Goal: Task Accomplishment & Management: Complete application form

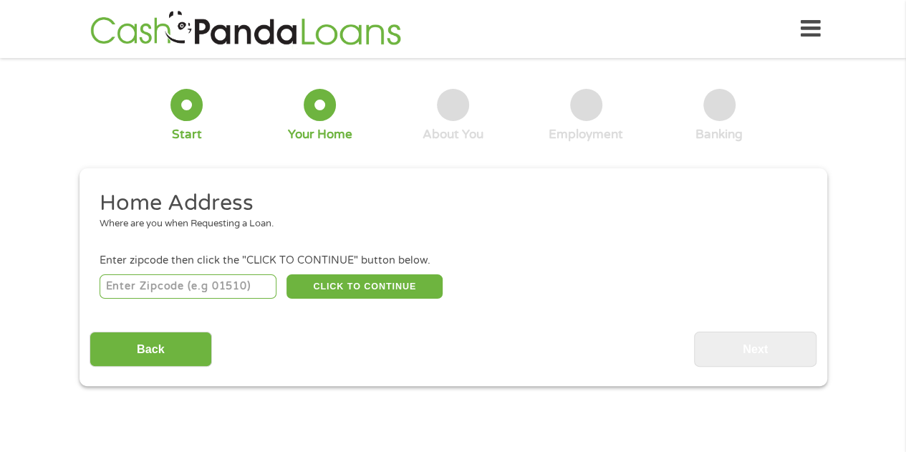
click at [193, 287] on input "number" at bounding box center [188, 286] width 177 height 24
type input "79915"
select select "[US_STATE]"
click at [352, 277] on button "CLICK TO CONTINUE" at bounding box center [365, 286] width 156 height 24
type input "79915"
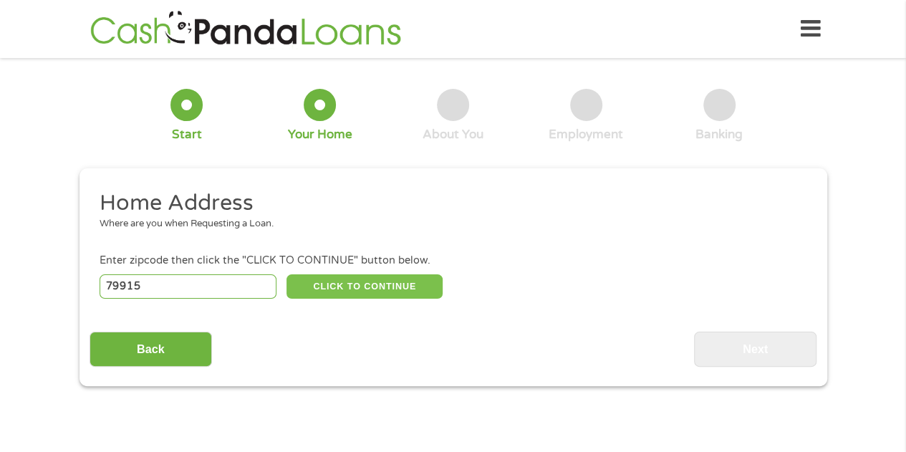
type input "[GEOGRAPHIC_DATA]"
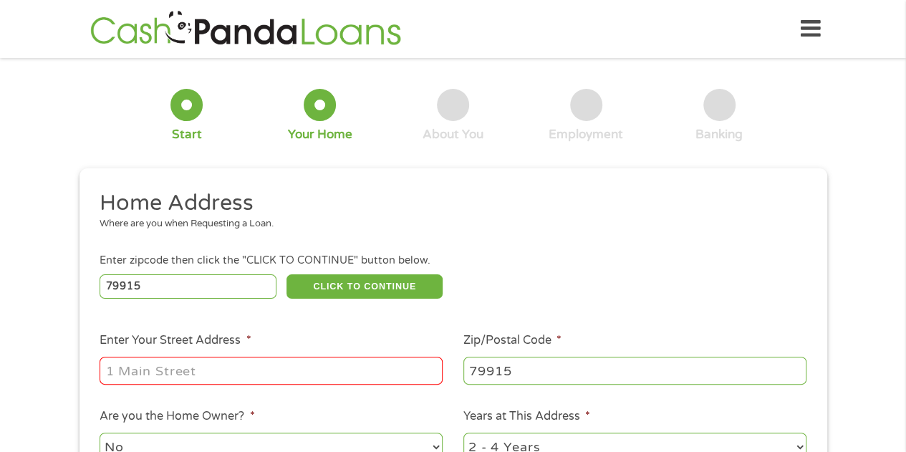
click at [279, 360] on input "Enter Your Street Address *" at bounding box center [271, 370] width 343 height 27
type input "252 [PERSON_NAME] Dr."
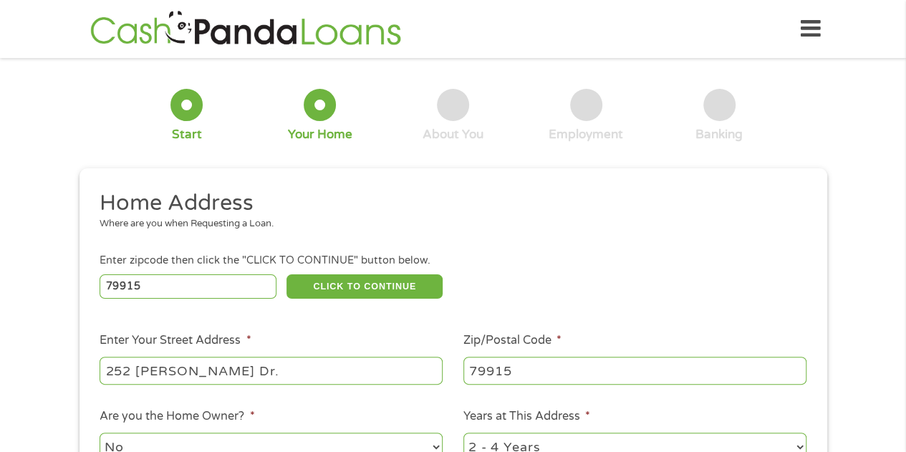
scroll to position [143, 0]
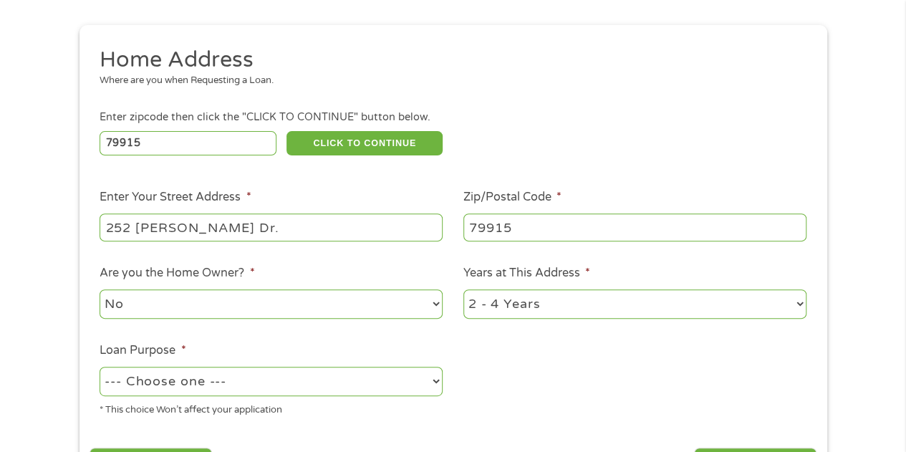
click at [337, 294] on select "No Yes" at bounding box center [271, 303] width 343 height 29
click at [100, 290] on select "No Yes" at bounding box center [271, 303] width 343 height 29
click at [527, 304] on select "1 Year or less 1 - 2 Years 2 - 4 Years Over 4 Years" at bounding box center [634, 303] width 343 height 29
select select "60months"
click at [463, 290] on select "1 Year or less 1 - 2 Years 2 - 4 Years Over 4 Years" at bounding box center [634, 303] width 343 height 29
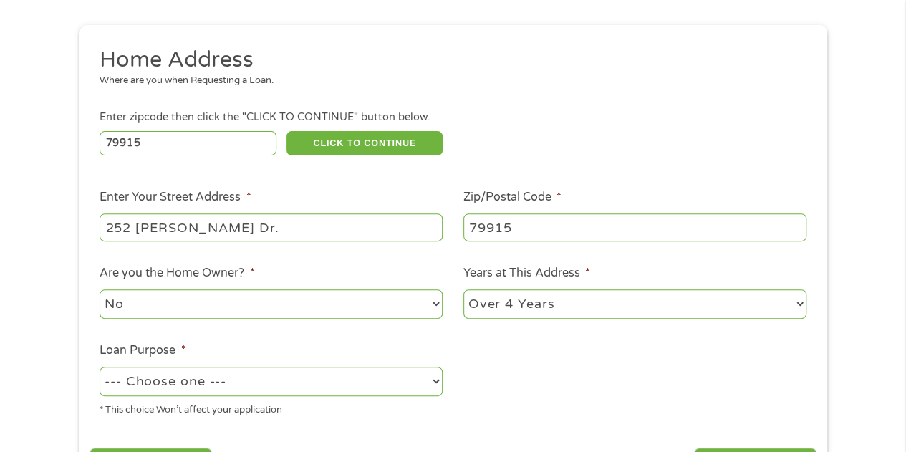
click at [348, 383] on select "--- Choose one --- Pay Bills Debt Consolidation Home Improvement Major Purchase…" at bounding box center [271, 381] width 343 height 29
select select "paybills"
click at [100, 367] on select "--- Choose one --- Pay Bills Debt Consolidation Home Improvement Major Purchase…" at bounding box center [271, 381] width 343 height 29
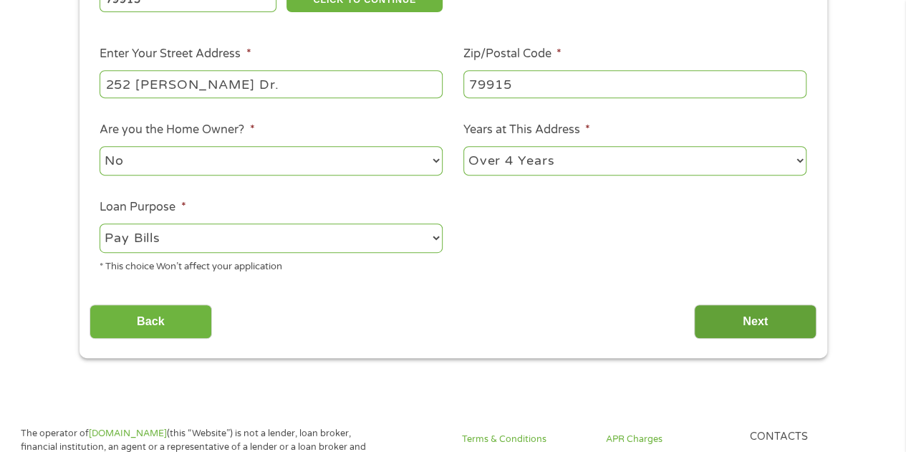
click at [726, 318] on input "Next" at bounding box center [755, 321] width 122 height 35
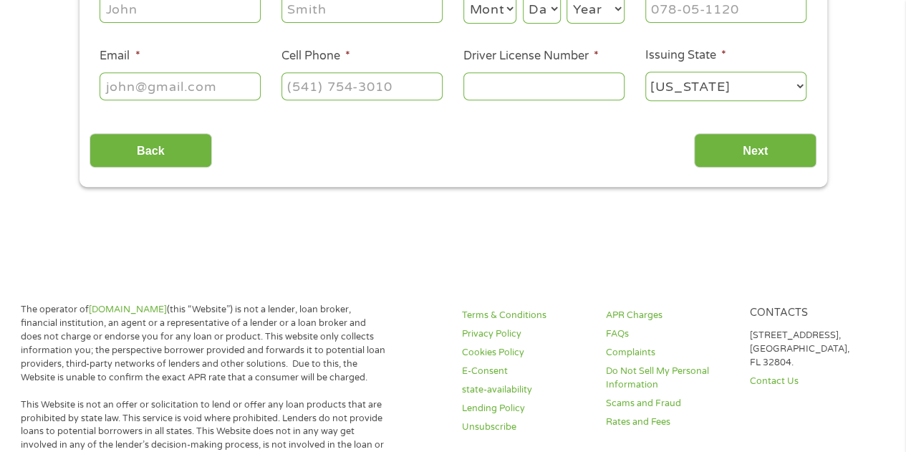
scroll to position [0, 0]
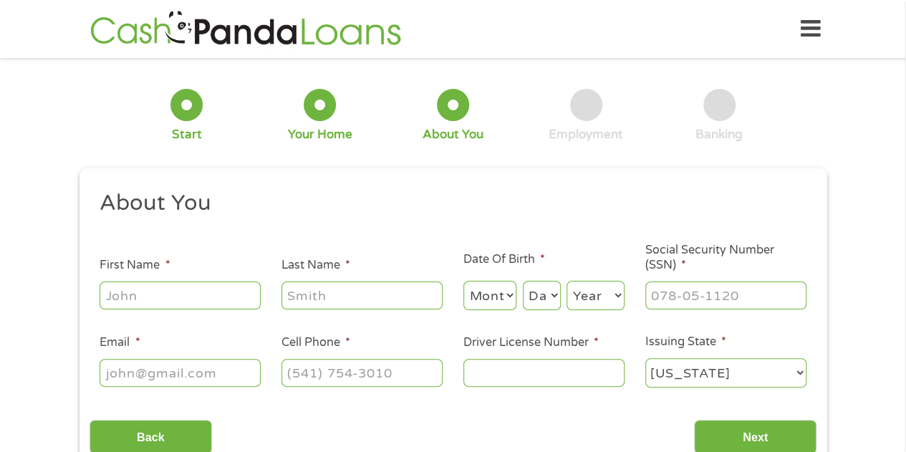
click at [222, 300] on input "First Name *" at bounding box center [180, 295] width 161 height 27
type input "[PERSON_NAME]"
type input "[PERSON_NAME][EMAIL_ADDRESS][DOMAIN_NAME]"
type input "[PHONE_NUMBER]"
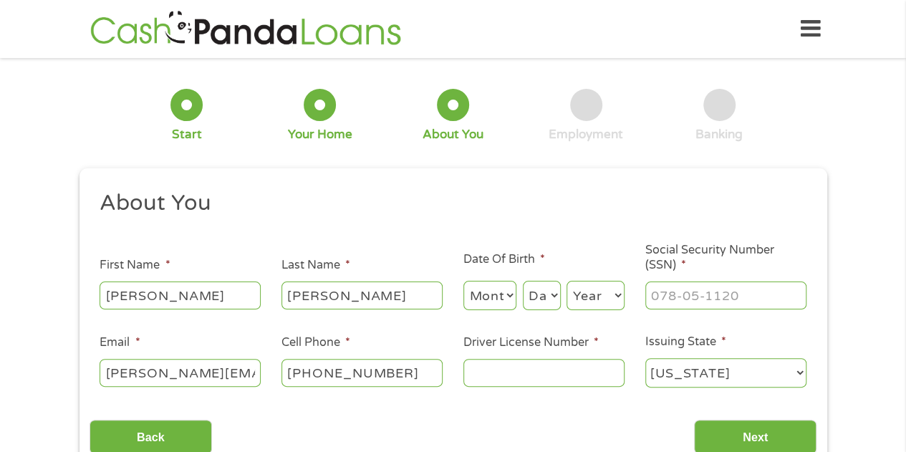
click at [501, 298] on select "Month 1 2 3 4 5 6 7 8 9 10 11 12" at bounding box center [490, 295] width 54 height 29
select select "4"
click at [463, 282] on select "Month 1 2 3 4 5 6 7 8 9 10 11 12" at bounding box center [490, 295] width 54 height 29
click at [549, 290] on select "Day 1 2 3 4 5 6 7 8 9 10 11 12 13 14 15 16 17 18 19 20 21 22 23 24 25 26 27 28 …" at bounding box center [542, 295] width 38 height 29
select select "12"
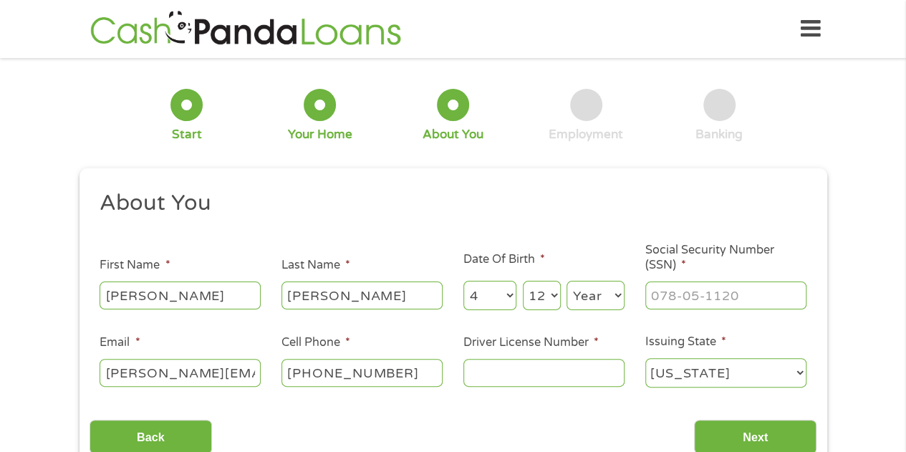
click at [523, 282] on select "Day 1 2 3 4 5 6 7 8 9 10 11 12 13 14 15 16 17 18 19 20 21 22 23 24 25 26 27 28 …" at bounding box center [542, 295] width 38 height 29
click at [589, 288] on select "Year [DATE] 2006 2005 2004 2003 2002 2001 2000 1999 1998 1997 1996 1995 1994 19…" at bounding box center [596, 295] width 58 height 29
select select "1985"
click at [567, 282] on select "Year [DATE] 2006 2005 2004 2003 2002 2001 2000 1999 1998 1997 1996 1995 1994 19…" at bounding box center [596, 295] width 58 height 29
drag, startPoint x: 694, startPoint y: 313, endPoint x: 692, endPoint y: 304, distance: 8.9
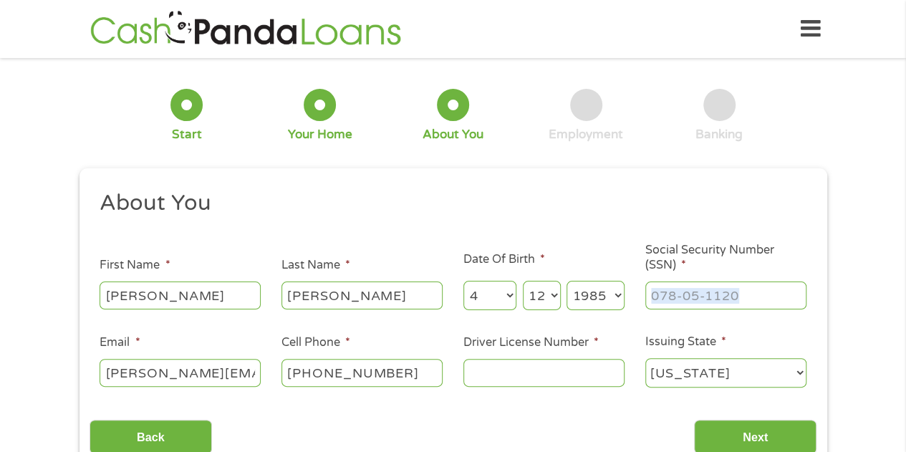
click at [693, 307] on ul "About You This field is hidden when viewing the form Title * --- Choose one ---…" at bounding box center [453, 294] width 727 height 211
click at [692, 304] on input "___-__-____" at bounding box center [725, 295] width 161 height 27
click at [663, 297] on input "___-__-____" at bounding box center [725, 295] width 161 height 27
click at [656, 296] on input "___-__-____" at bounding box center [725, 295] width 161 height 27
click at [650, 297] on input "___-__-____" at bounding box center [725, 295] width 161 height 27
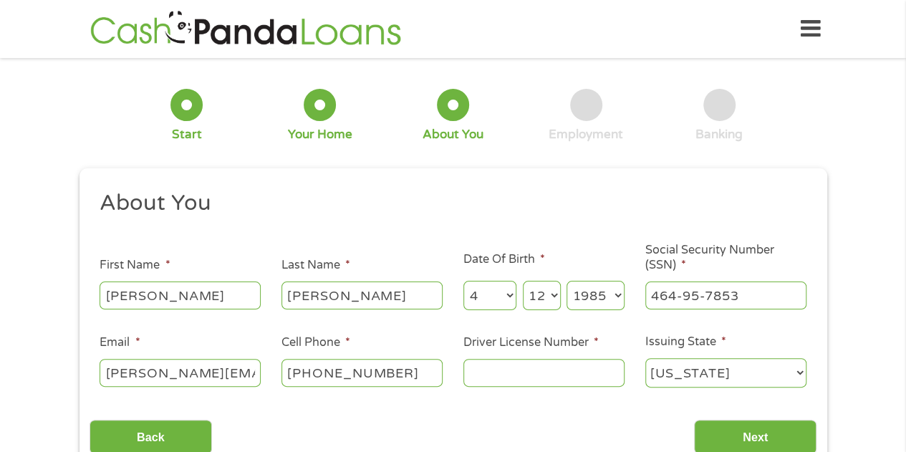
drag, startPoint x: 691, startPoint y: 291, endPoint x: 477, endPoint y: 292, distance: 213.5
click at [499, 295] on ul "About You This field is hidden when viewing the form Title * --- Choose one ---…" at bounding box center [453, 294] width 727 height 211
type input "464-95-7853"
click at [531, 369] on input "Driver License Number *" at bounding box center [543, 372] width 161 height 27
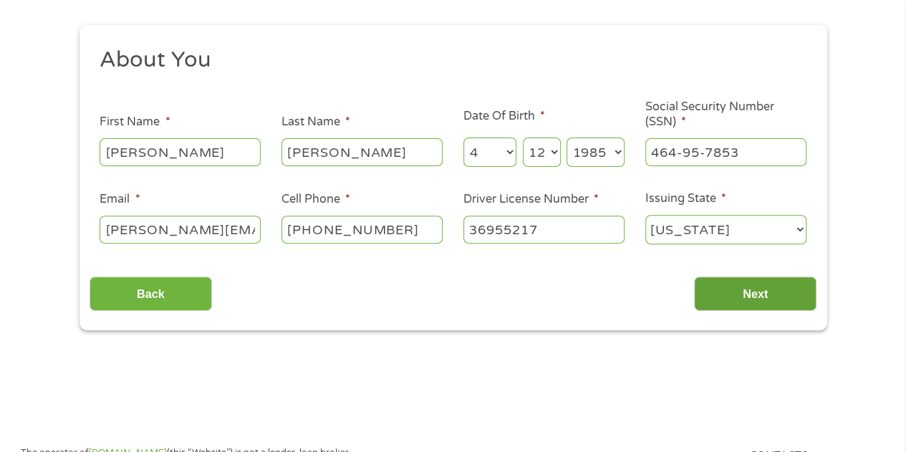
type input "36955217"
click at [741, 295] on input "Next" at bounding box center [755, 294] width 122 height 35
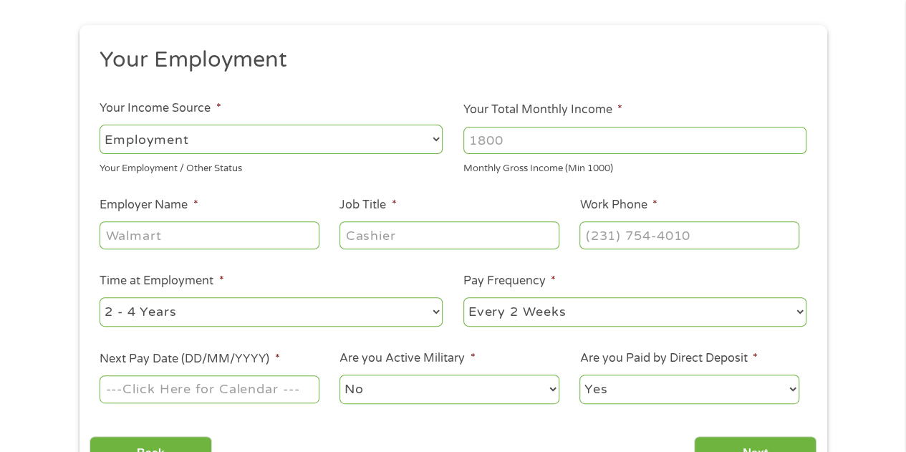
click at [523, 144] on input "Your Total Monthly Income *" at bounding box center [634, 140] width 343 height 27
type input "1000"
click at [261, 243] on input "Employer Name *" at bounding box center [209, 234] width 219 height 27
type input "PRC"
type input "Interviewer"
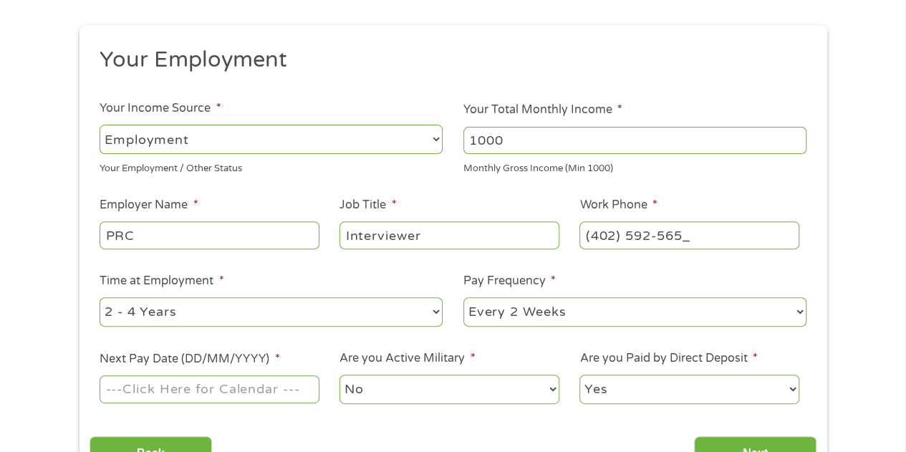
type input "[PHONE_NUMBER]"
click at [545, 307] on select "--- Choose one --- Every 2 Weeks Every Week Monthly Semi-Monthly" at bounding box center [634, 311] width 343 height 29
click at [270, 373] on div at bounding box center [209, 389] width 219 height 33
click at [269, 390] on input "Next Pay Date (DD/MM/YYYY) *" at bounding box center [209, 388] width 219 height 27
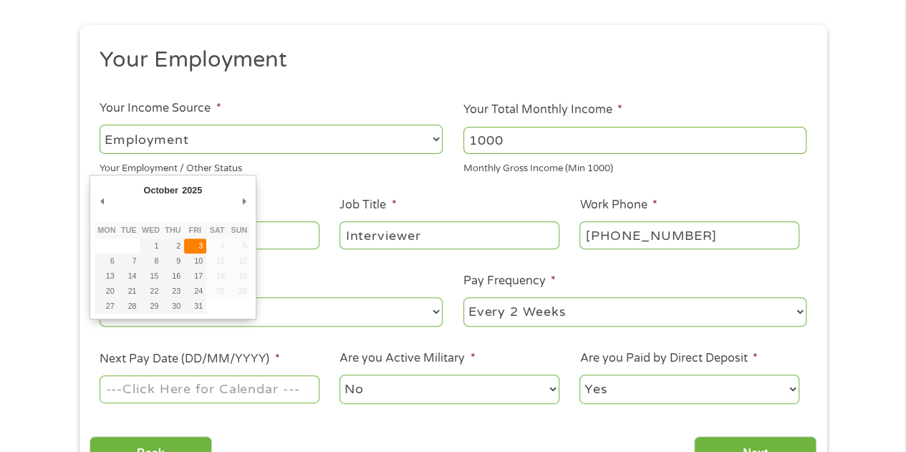
type input "[DATE]"
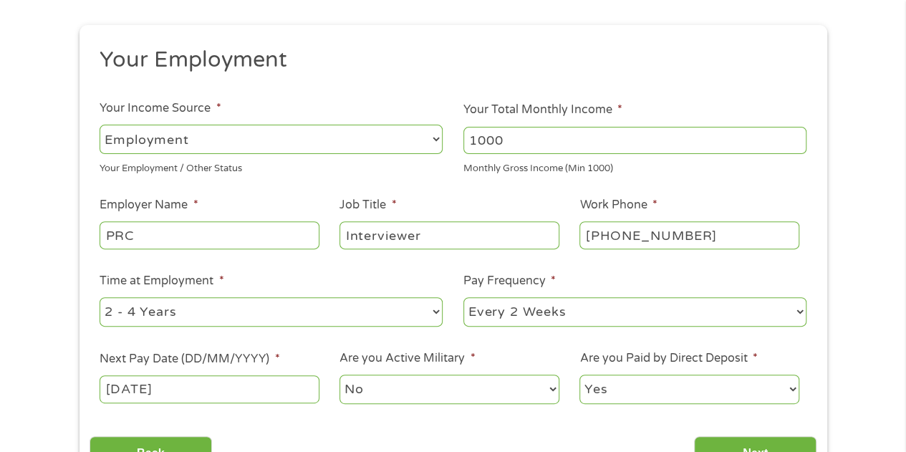
click at [473, 388] on select "No Yes" at bounding box center [449, 389] width 219 height 29
click at [340, 375] on select "No Yes" at bounding box center [449, 389] width 219 height 29
click at [753, 443] on input "Next" at bounding box center [755, 453] width 122 height 35
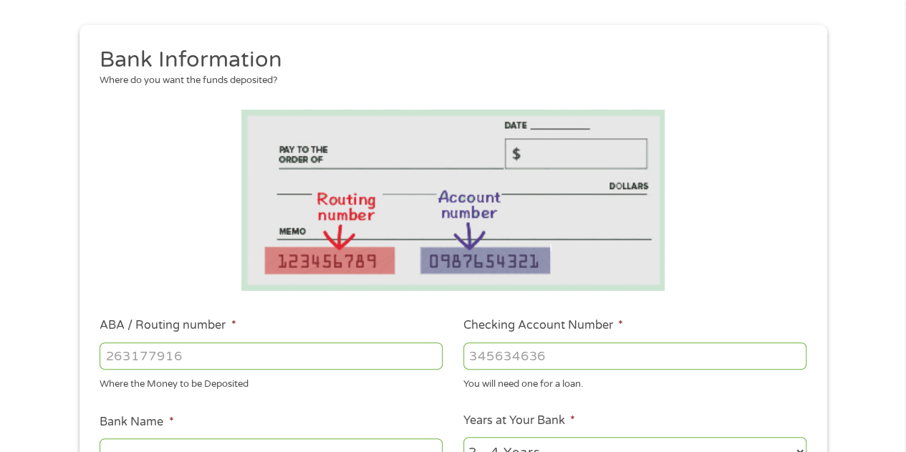
scroll to position [287, 0]
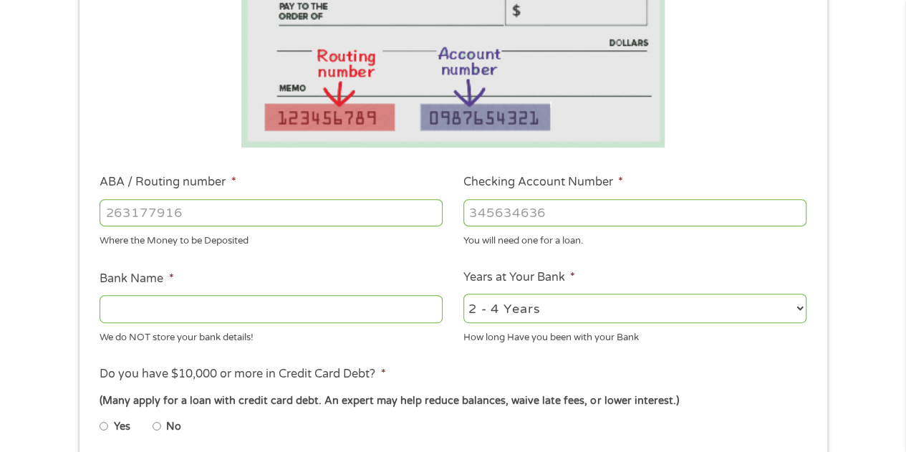
click at [246, 203] on input "ABA / Routing number *" at bounding box center [271, 212] width 343 height 27
click at [209, 209] on input "ABA / Routing number *" at bounding box center [271, 212] width 343 height 27
click at [211, 210] on input "ABA / Routing number *" at bounding box center [271, 212] width 343 height 27
type input "031101334"
type input "SoFi Bank, National Association"
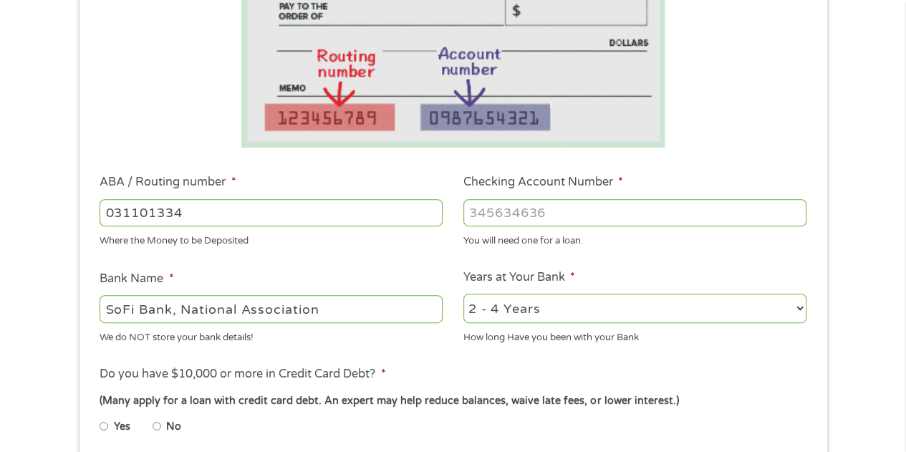
type input "031101334"
click at [511, 209] on input "Checking Account Number *" at bounding box center [634, 212] width 343 height 27
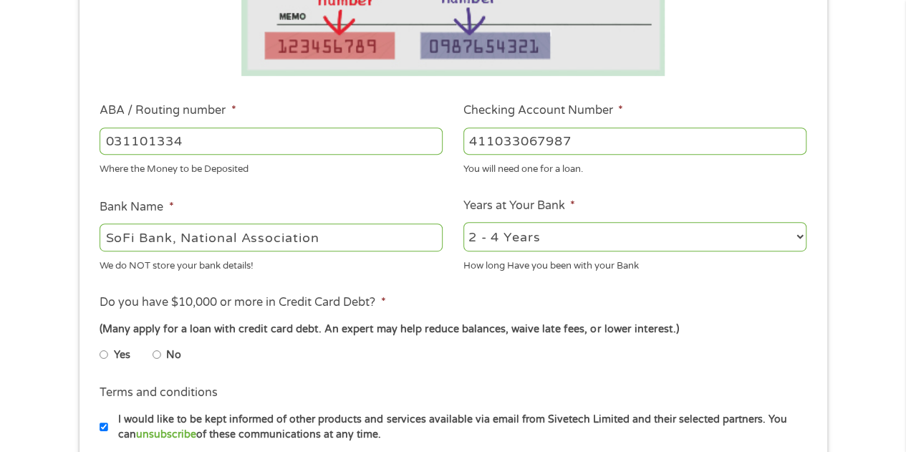
scroll to position [501, 0]
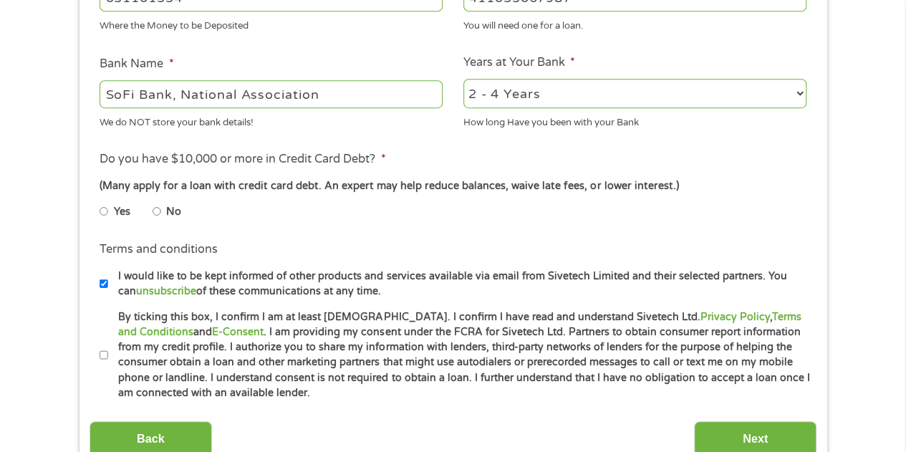
type input "411033067987"
click at [159, 211] on input "No" at bounding box center [157, 211] width 9 height 23
radio input "true"
click at [105, 352] on input "By ticking this box, I confirm I am at least [DEMOGRAPHIC_DATA]. I confirm I ha…" at bounding box center [104, 355] width 9 height 23
checkbox input "true"
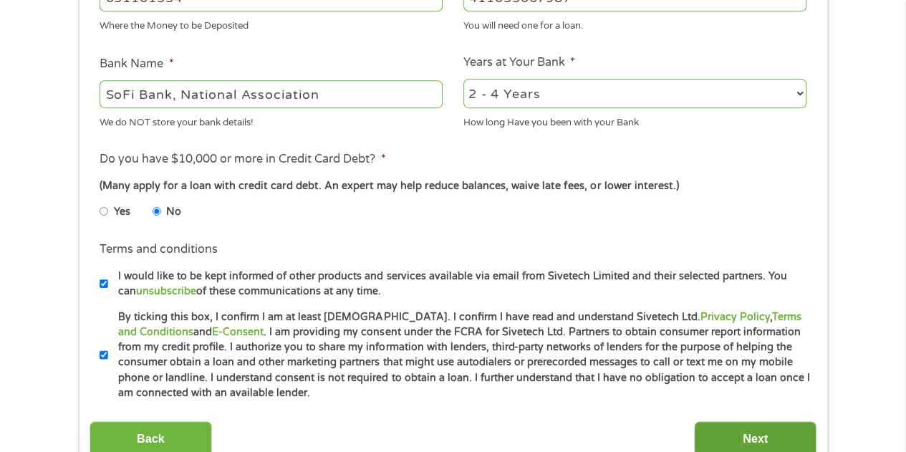
click at [757, 438] on input "Next" at bounding box center [755, 438] width 122 height 35
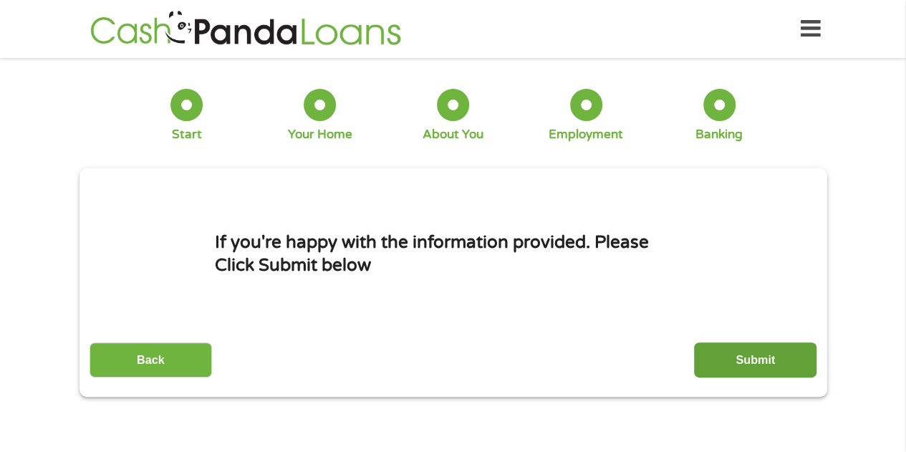
click at [745, 354] on input "Submit" at bounding box center [755, 359] width 122 height 35
